Goal: Information Seeking & Learning: Find specific fact

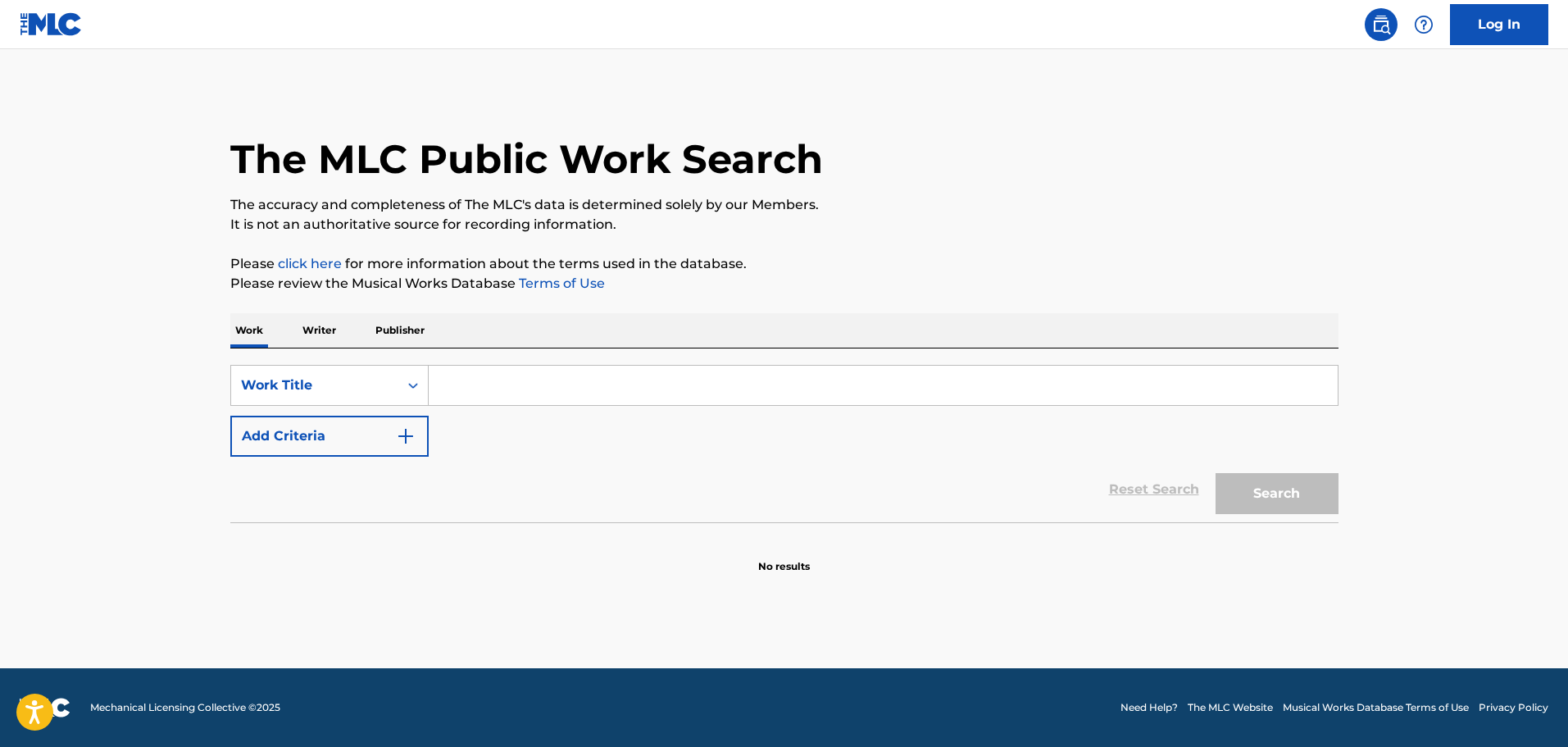
click at [489, 388] on input "Search Form" at bounding box center [883, 386] width 909 height 39
paste input "SPICY"
type input "SPICY"
click at [394, 435] on button "Add Criteria" at bounding box center [329, 436] width 199 height 41
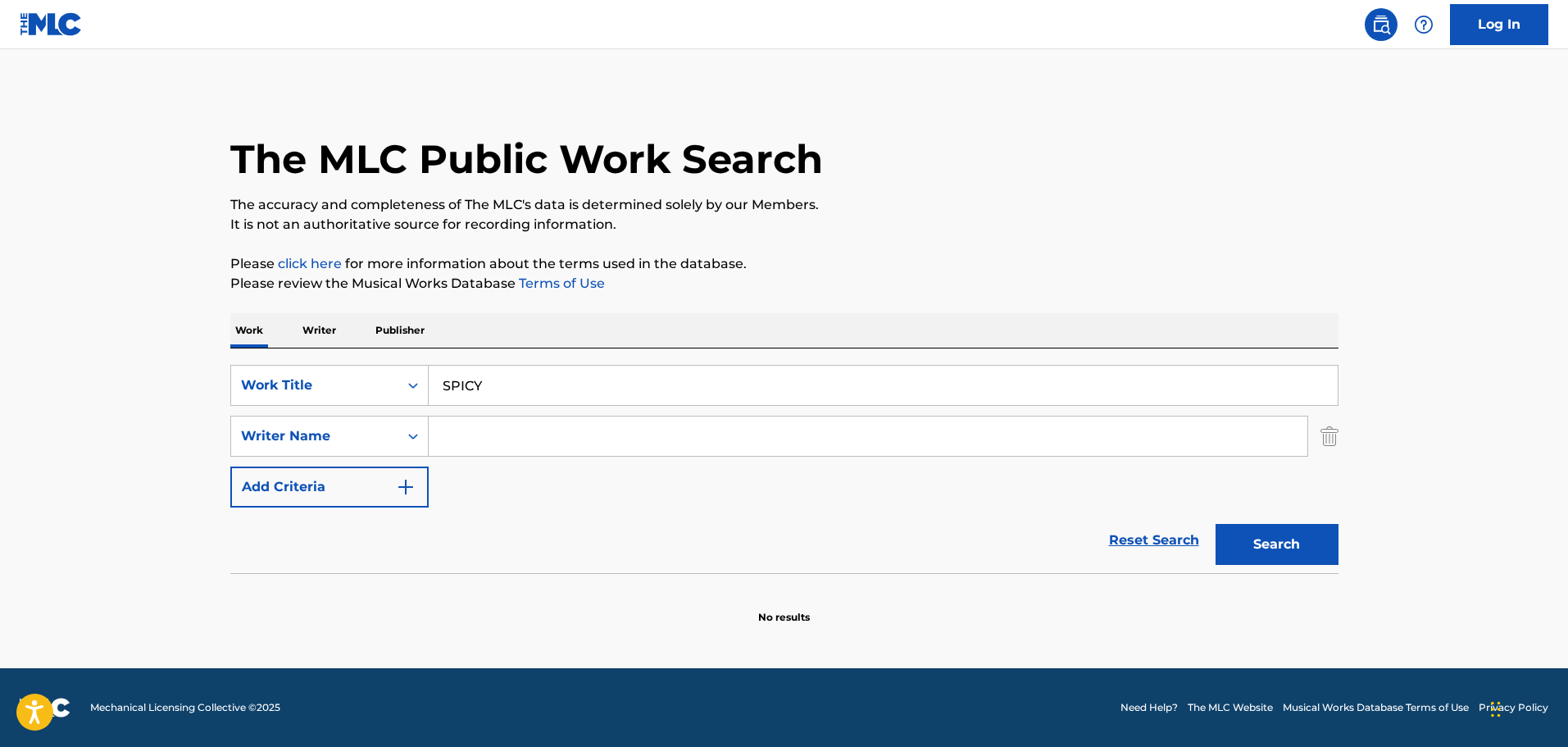
click at [465, 445] on input "Search Form" at bounding box center [868, 436] width 879 height 39
paste input "EMMA BUNTON,"
type input "EMMA BUNTON,"
click at [1298, 542] on button "Search" at bounding box center [1278, 544] width 123 height 41
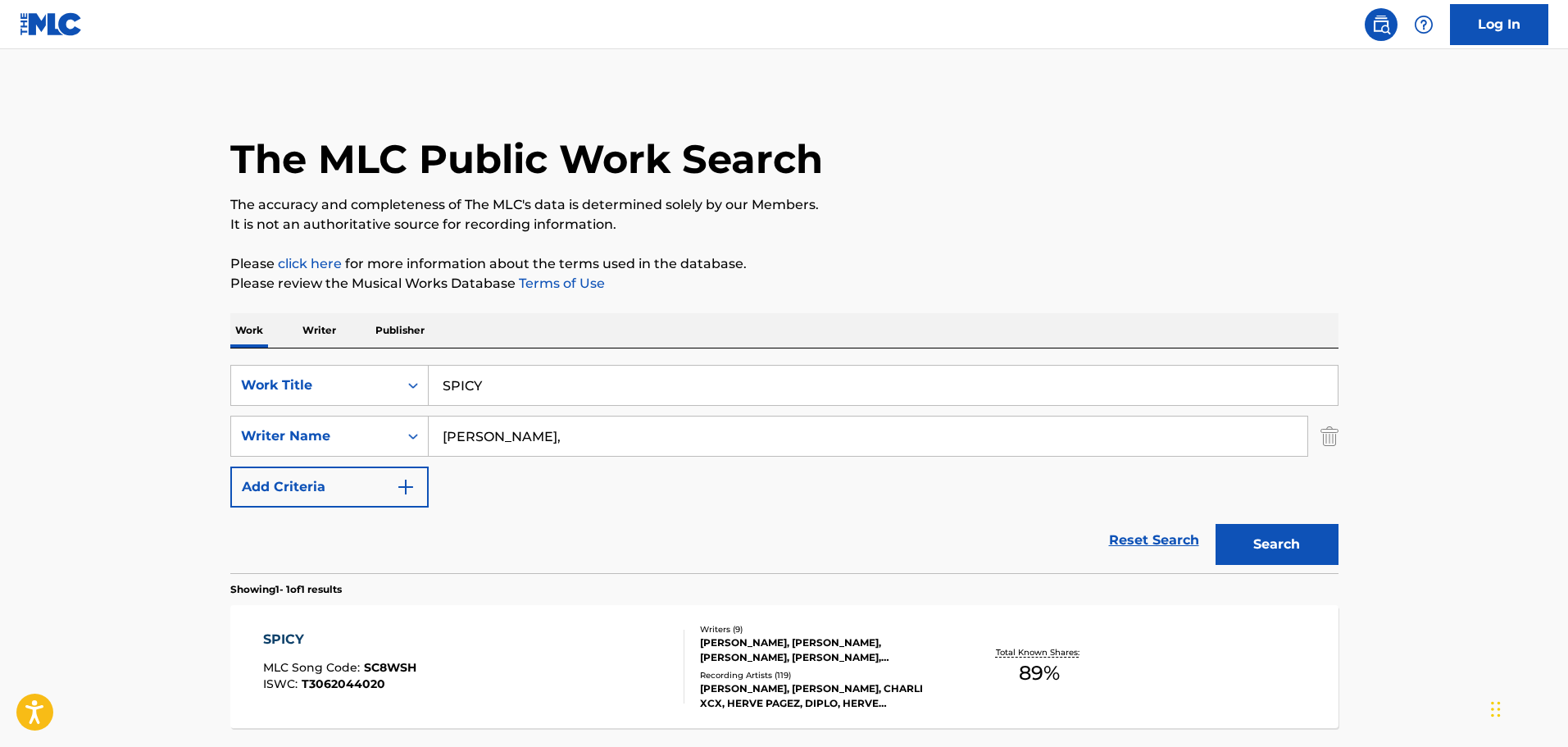
click at [532, 652] on div "SPICY MLC Song Code : SC8WSH ISWC : T3062044020" at bounding box center [474, 667] width 422 height 74
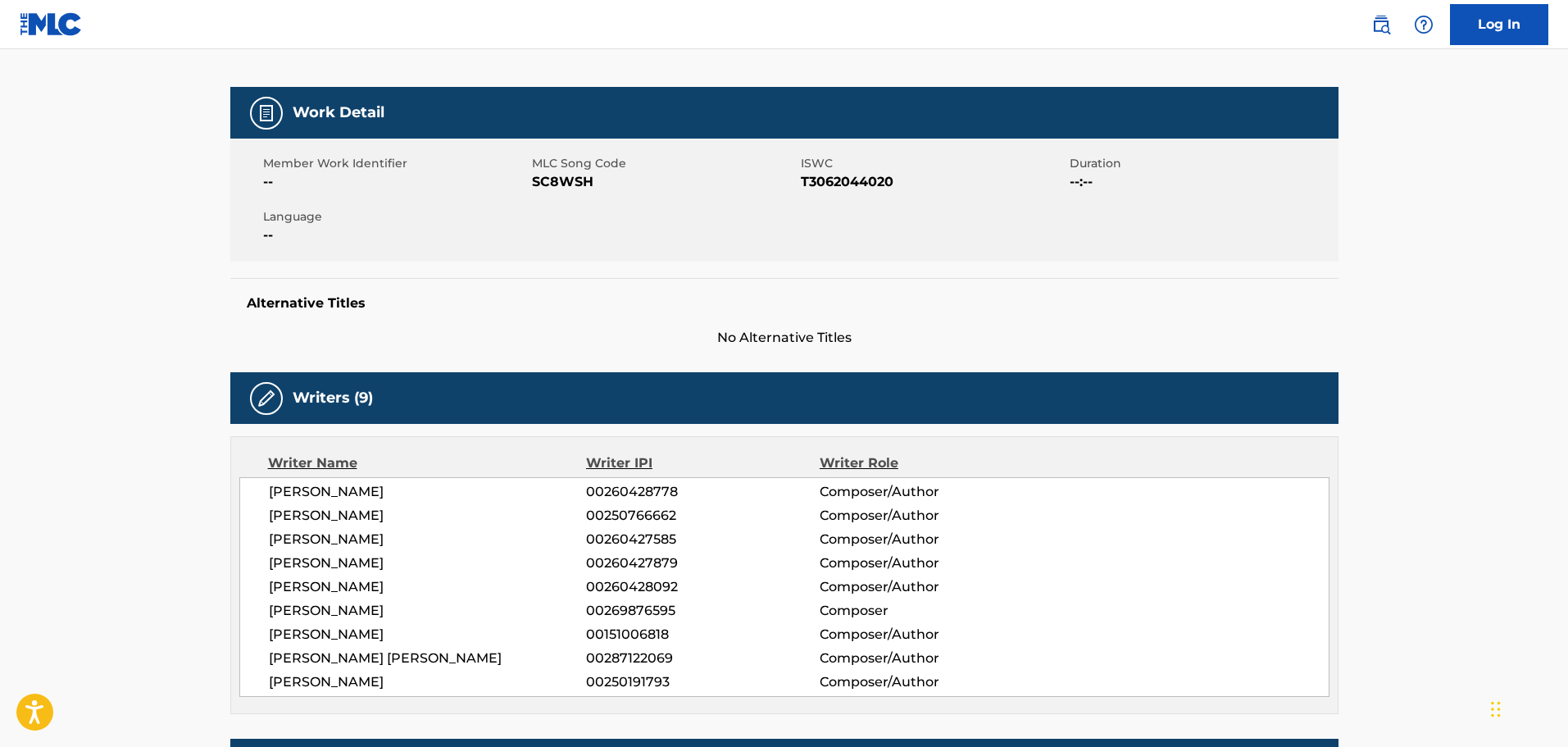
scroll to position [247, 0]
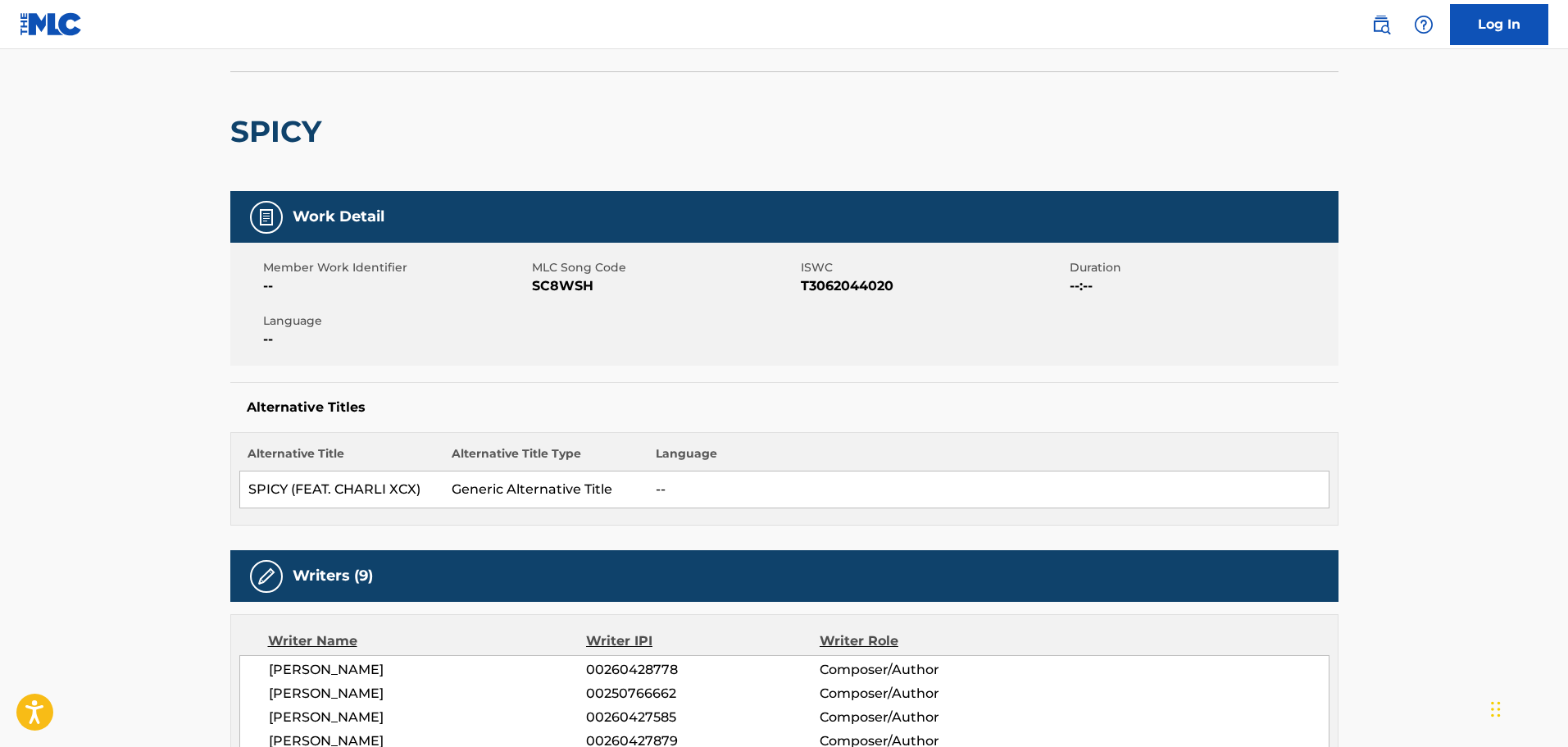
scroll to position [247, 0]
